Goal: Task Accomplishment & Management: Complete application form

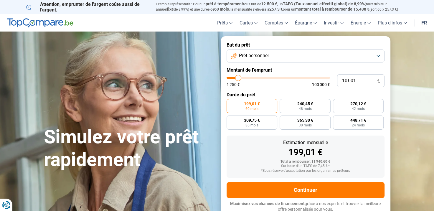
type input "11 000"
type input "11000"
type input "11 250"
type input "11250"
type input "11 500"
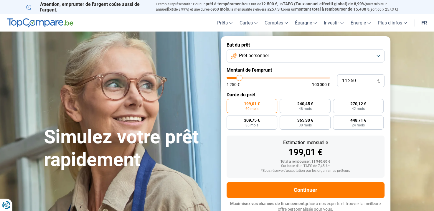
type input "11500"
type input "11 750"
type input "11750"
type input "12 000"
type input "12000"
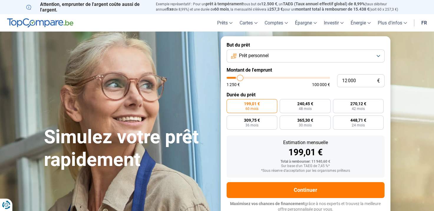
type input "12 250"
type input "12250"
type input "12 500"
type input "12500"
type input "12 750"
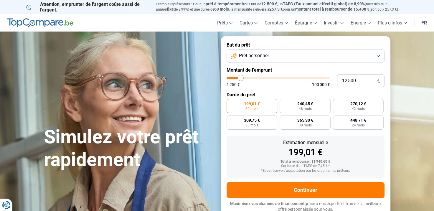
type input "12750"
type input "13 000"
type input "13000"
click at [241, 79] on input "range" at bounding box center [277, 78] width 103 height 2
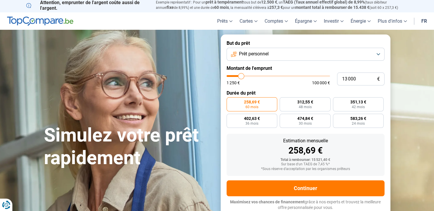
type input "13 250"
type input "13250"
type input "13 750"
type input "13750"
type input "14 000"
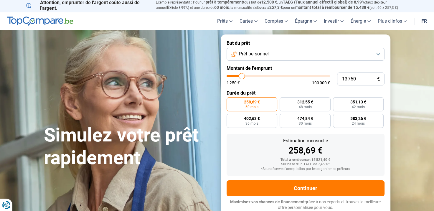
type input "14000"
type input "14 250"
type input "14250"
type input "14 750"
type input "14750"
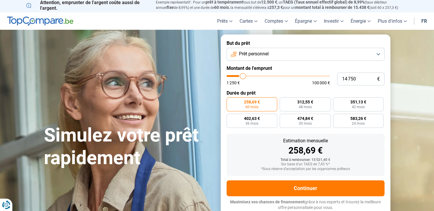
type input "15 000"
type input "15000"
type input "15 250"
type input "15250"
type input "15 500"
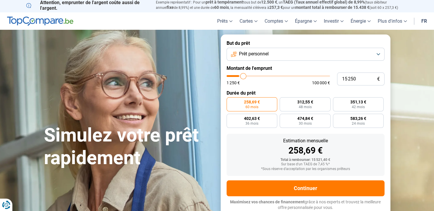
type input "15500"
type input "15 750"
type input "15750"
type input "16 000"
type input "16000"
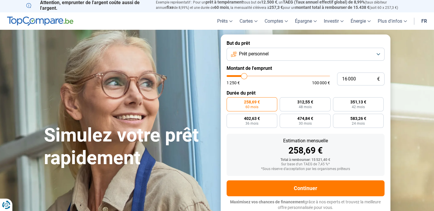
type input "16 500"
type input "16500"
type input "16 750"
drag, startPoint x: 241, startPoint y: 79, endPoint x: 245, endPoint y: 79, distance: 3.6
type input "16750"
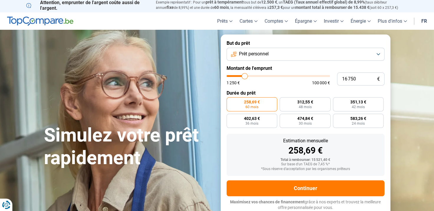
click at [245, 77] on input "range" at bounding box center [277, 76] width 103 height 2
radio input "false"
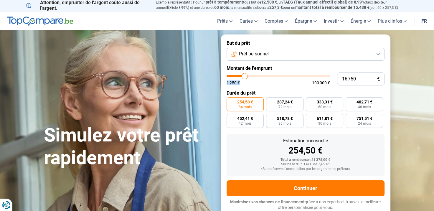
click at [246, 77] on div "1 250 € 100 000 €" at bounding box center [277, 80] width 103 height 10
type input "16 500"
type input "16500"
type input "16 750"
type input "16750"
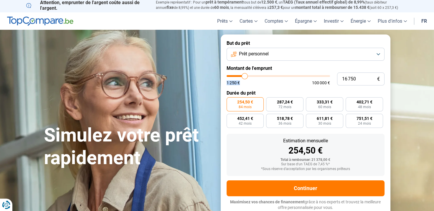
type input "18 750"
type input "19250"
type input "18 750"
type input "18750"
type input "19 000"
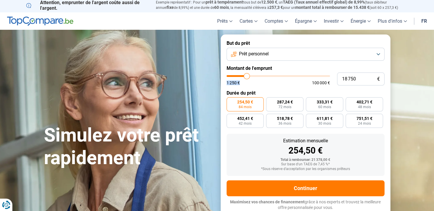
type input "19000"
type input "19 250"
type input "19500"
type input "31 250"
type input "31250"
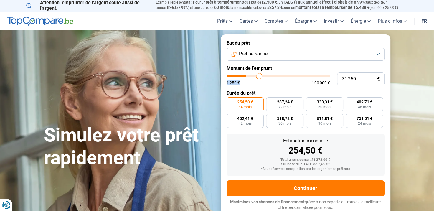
click at [259, 76] on input "range" at bounding box center [277, 76] width 103 height 2
radio input "false"
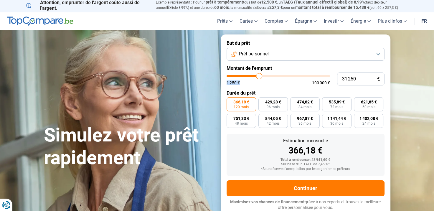
type input "46 250"
type input "46250"
click at [273, 77] on input "range" at bounding box center [277, 76] width 103 height 2
type input "11 250"
type input "11250"
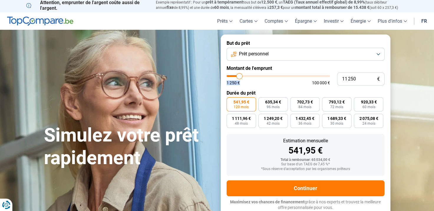
click at [239, 76] on input "range" at bounding box center [277, 76] width 103 height 2
radio input "true"
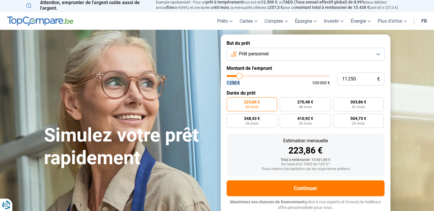
type input "6 500"
type input "6500"
click at [234, 75] on input "range" at bounding box center [277, 76] width 103 height 2
radio input "true"
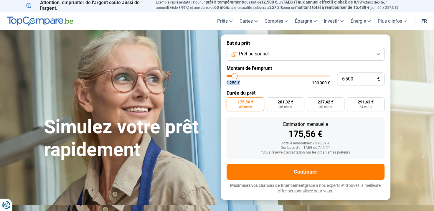
scroll to position [0, 0]
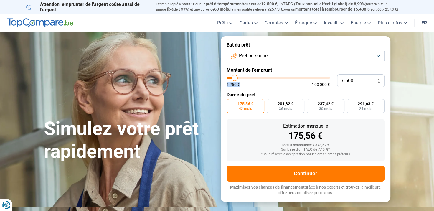
click at [237, 78] on input "range" at bounding box center [277, 78] width 103 height 2
type input "8 750"
type input "8750"
click at [237, 78] on input "range" at bounding box center [277, 78] width 103 height 2
radio input "false"
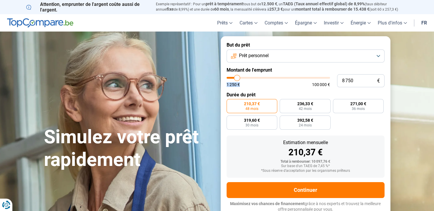
scroll to position [2, 0]
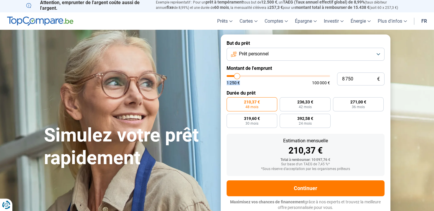
click at [379, 53] on button "Prêt personnel" at bounding box center [305, 54] width 158 height 13
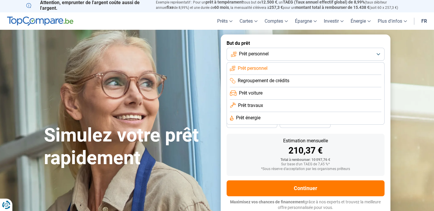
click at [361, 69] on li "Prêt personnel" at bounding box center [305, 68] width 151 height 12
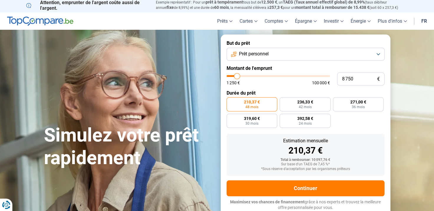
type input "12 500"
type input "12500"
click at [240, 76] on input "range" at bounding box center [277, 76] width 103 height 2
radio input "false"
click at [239, 76] on input "range" at bounding box center [277, 76] width 103 height 2
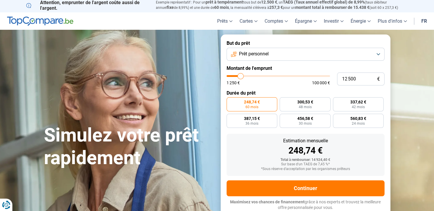
type input "8 250"
type input "8250"
click at [236, 76] on input "range" at bounding box center [277, 76] width 103 height 2
radio input "true"
type input "8 750"
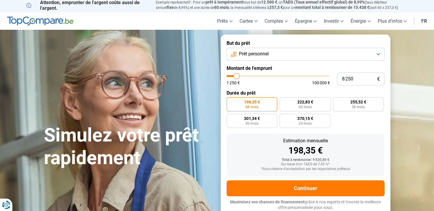
type input "8750"
type input "9 000"
type input "9000"
type input "9 250"
type input "9250"
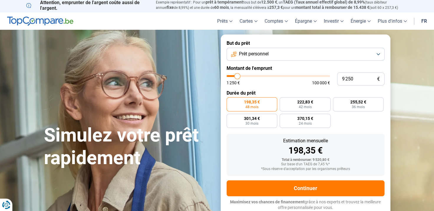
click at [237, 76] on input "range" at bounding box center [277, 76] width 103 height 2
type input "9 750"
type input "9750"
type input "10 000"
type input "10000"
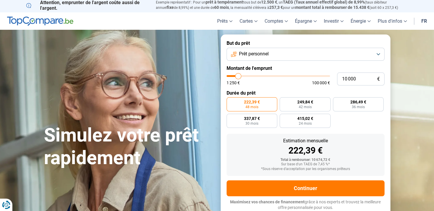
type input "10 250"
type input "10250"
type input "10 500"
type input "10500"
type input "10 250"
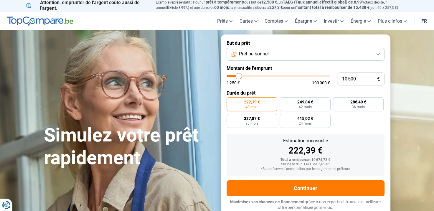
type input "10250"
type input "10 000"
type input "10000"
click at [238, 75] on input "range" at bounding box center [277, 76] width 103 height 2
click at [252, 102] on span "240,42 €" at bounding box center [252, 102] width 16 height 4
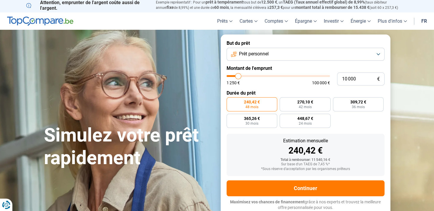
click at [230, 101] on input "240,42 € 48 mois" at bounding box center [228, 99] width 4 height 4
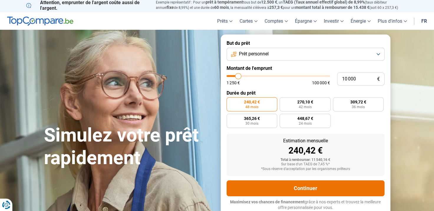
click at [305, 186] on button "Continuer" at bounding box center [305, 188] width 158 height 16
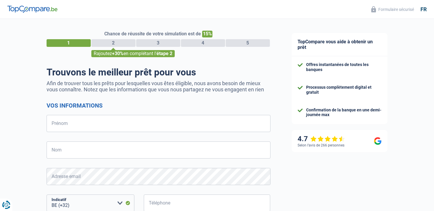
select select "32"
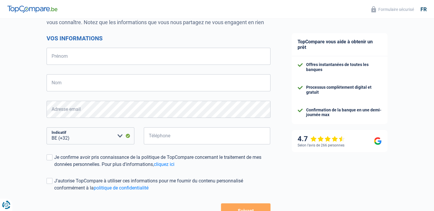
scroll to position [80, 0]
